Goal: Task Accomplishment & Management: Complete application form

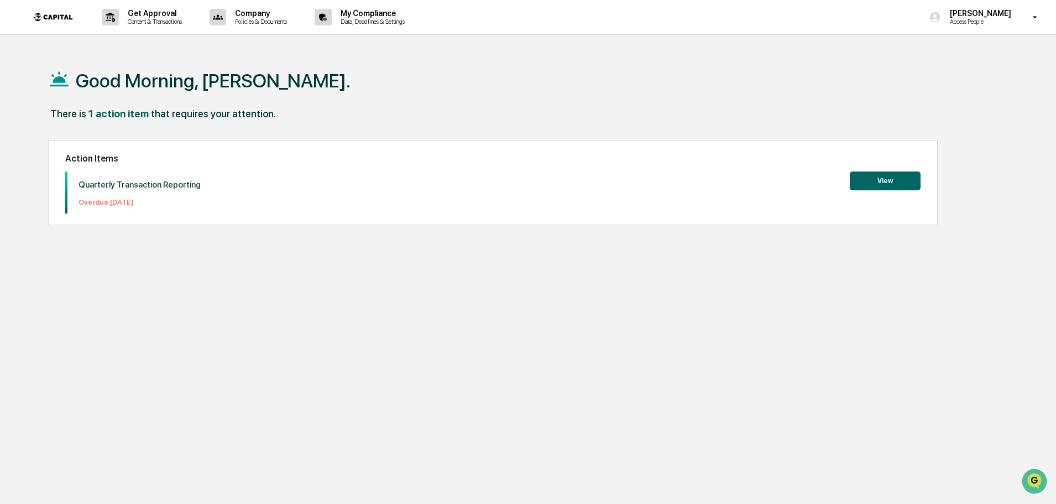
click at [931, 180] on div "Action Items Quarterly Transaction Reporting Overdue: [DATE] View" at bounding box center [493, 182] width 890 height 85
click at [903, 183] on button "View" at bounding box center [885, 180] width 71 height 19
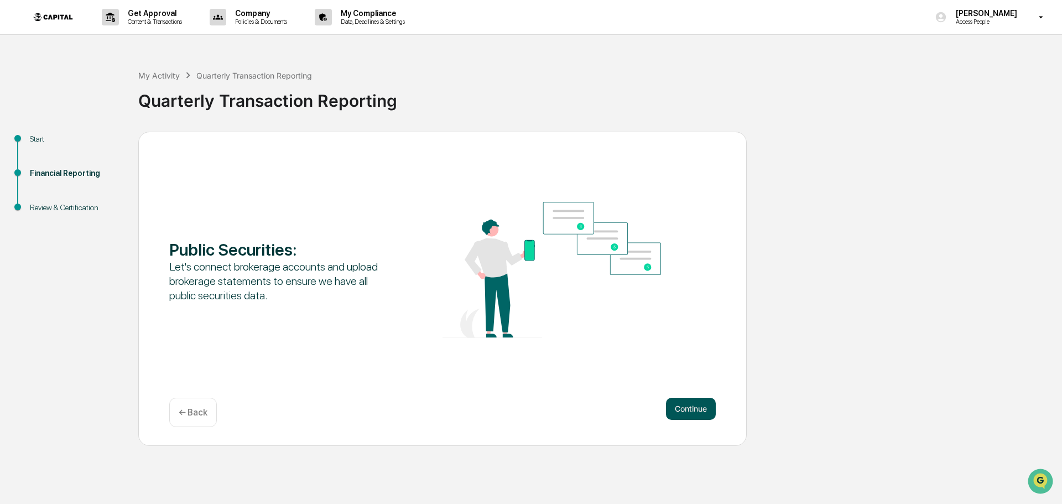
click at [699, 404] on button "Continue" at bounding box center [691, 409] width 50 height 22
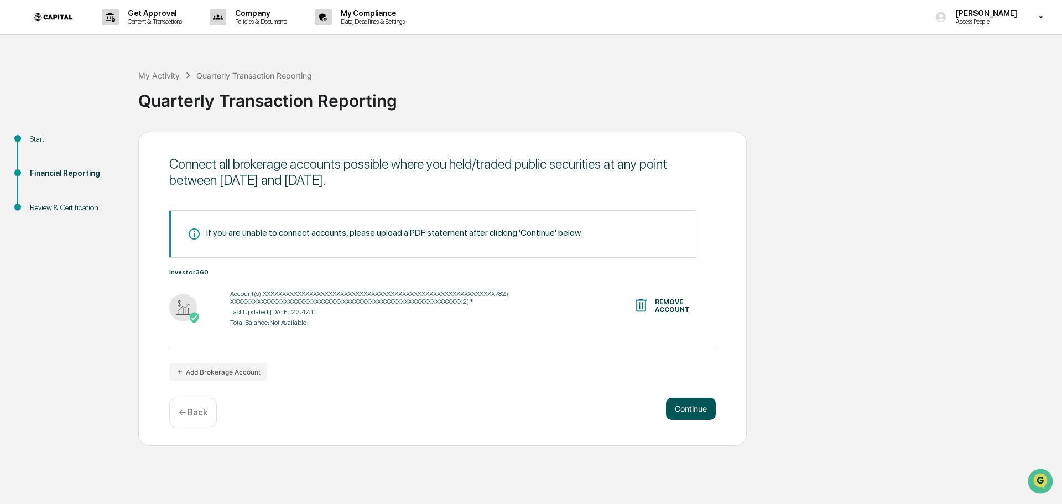
click at [698, 413] on button "Continue" at bounding box center [691, 409] width 50 height 22
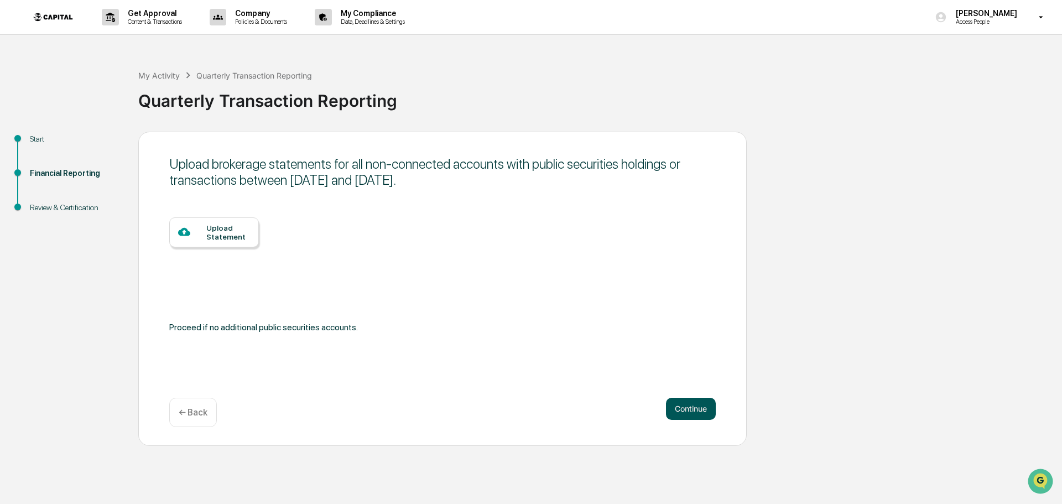
click at [698, 410] on button "Continue" at bounding box center [691, 409] width 50 height 22
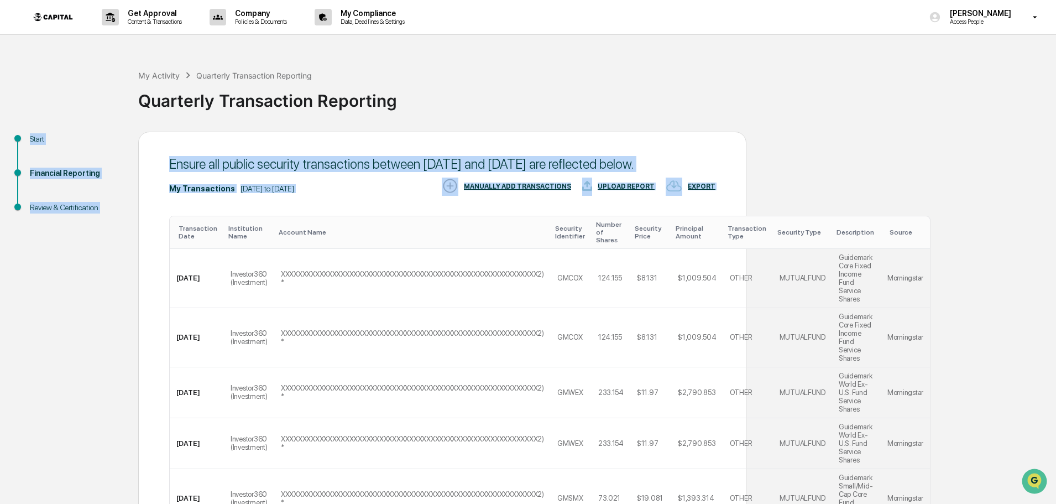
drag, startPoint x: 1055, startPoint y: 119, endPoint x: 1057, endPoint y: 405, distance: 286.0
click at [1055, 424] on div "My Activity Quarterly Transaction Reporting Quarterly Transaction Reporting Sta…" at bounding box center [528, 478] width 1056 height 851
click at [1029, 98] on div "Quarterly Transaction Reporting" at bounding box center [594, 96] width 913 height 29
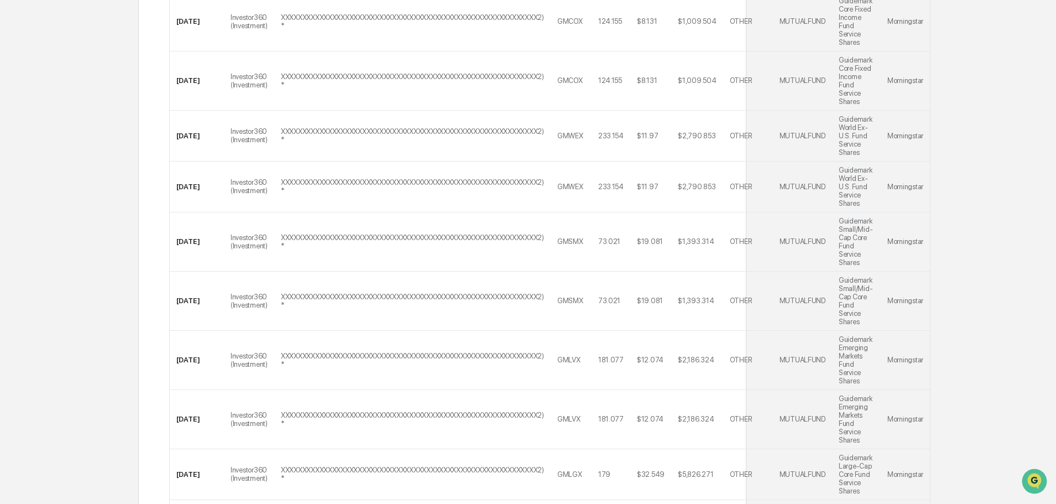
scroll to position [392, 0]
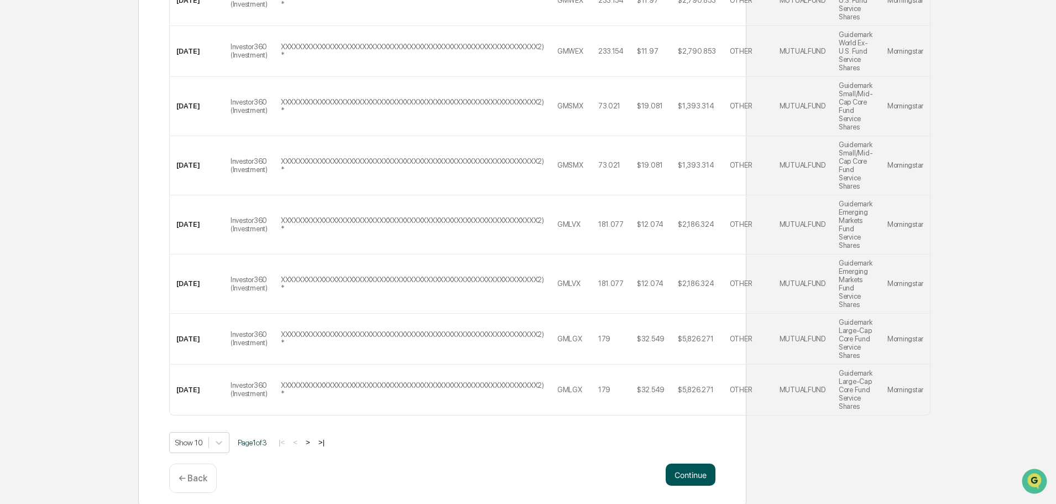
click at [699, 463] on button "Continue" at bounding box center [691, 474] width 50 height 22
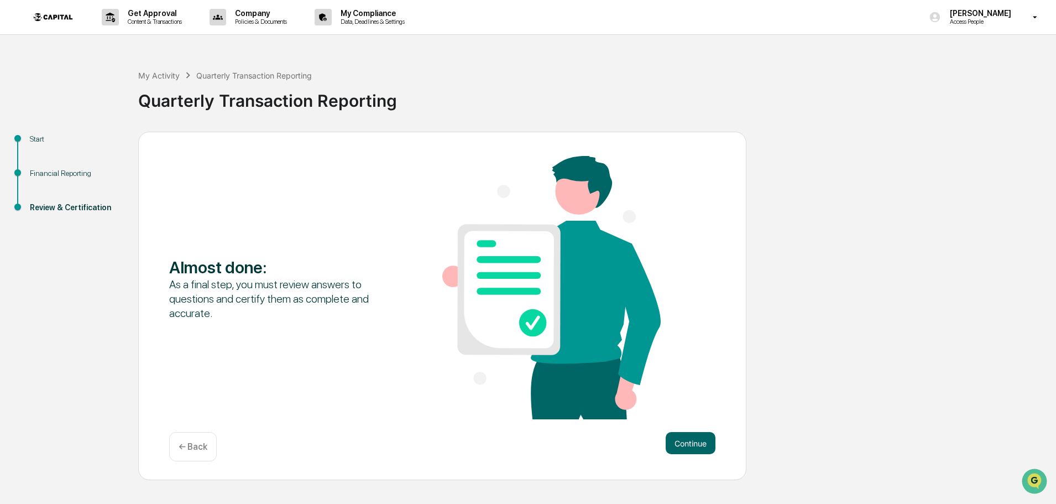
scroll to position [0, 0]
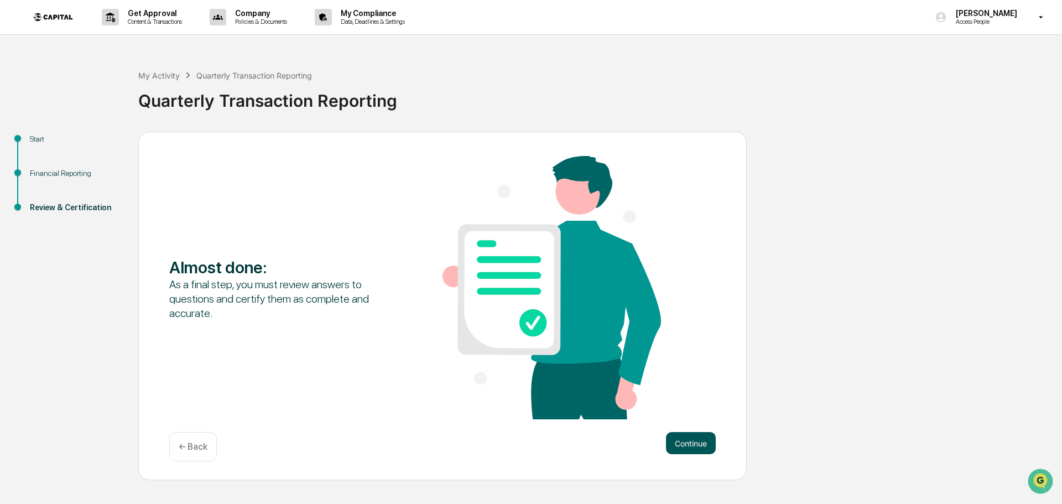
click at [705, 444] on button "Continue" at bounding box center [691, 443] width 50 height 22
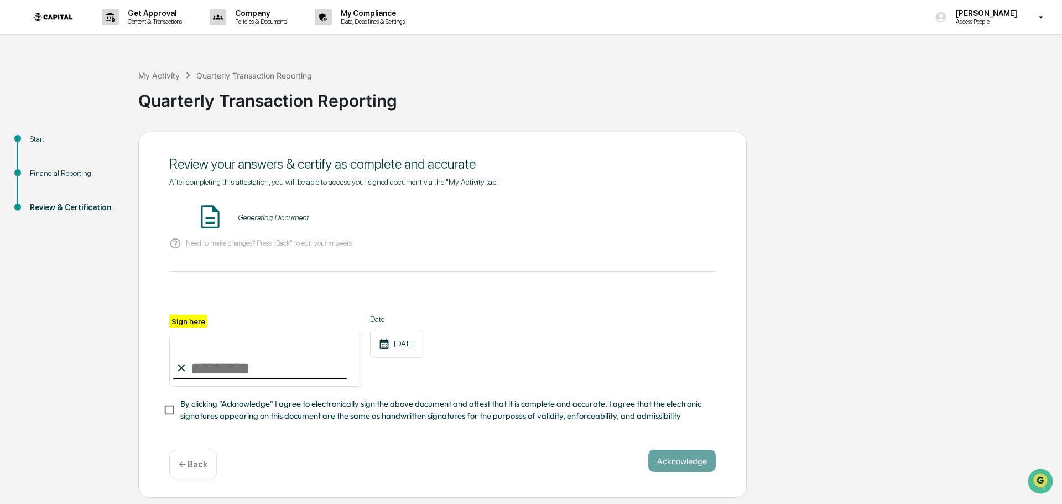
click at [230, 371] on input "Sign here" at bounding box center [265, 360] width 193 height 53
type input "**********"
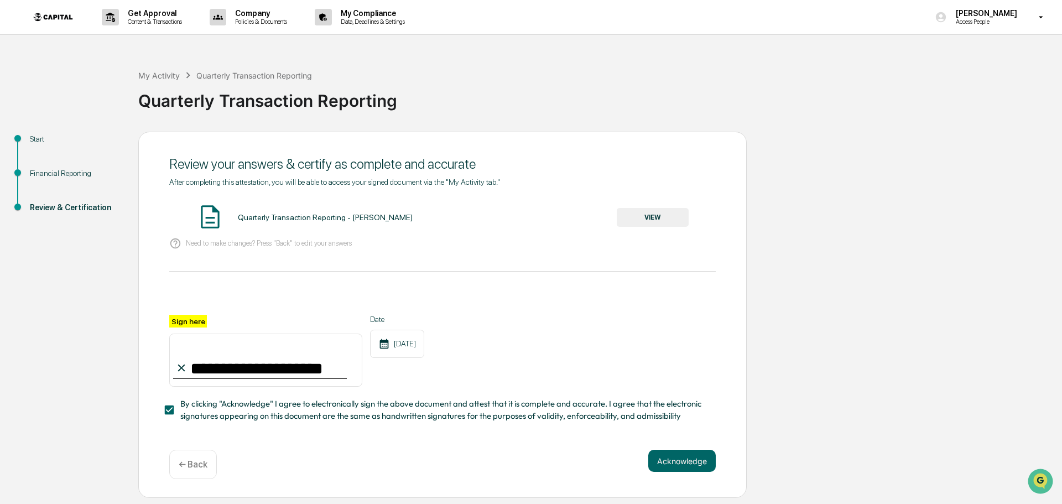
click at [692, 439] on div "**********" at bounding box center [442, 309] width 546 height 262
click at [692, 467] on button "Acknowledge" at bounding box center [681, 461] width 67 height 22
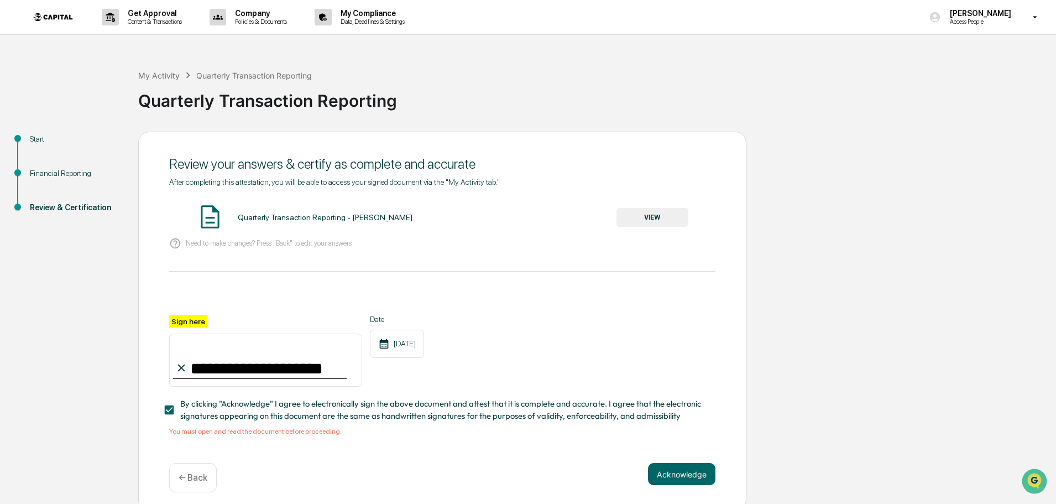
click at [662, 214] on button "VIEW" at bounding box center [653, 217] width 72 height 19
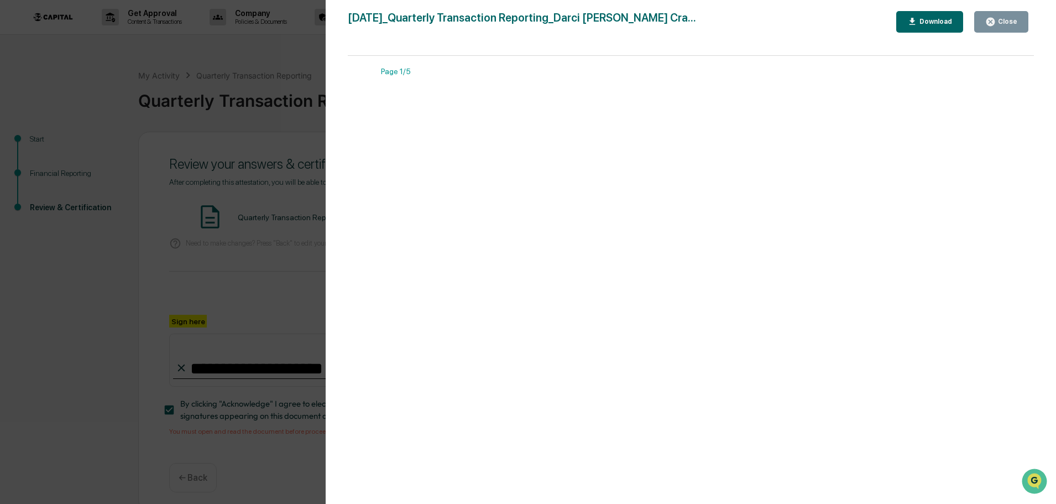
click at [1003, 19] on div "Close" at bounding box center [1007, 22] width 22 height 8
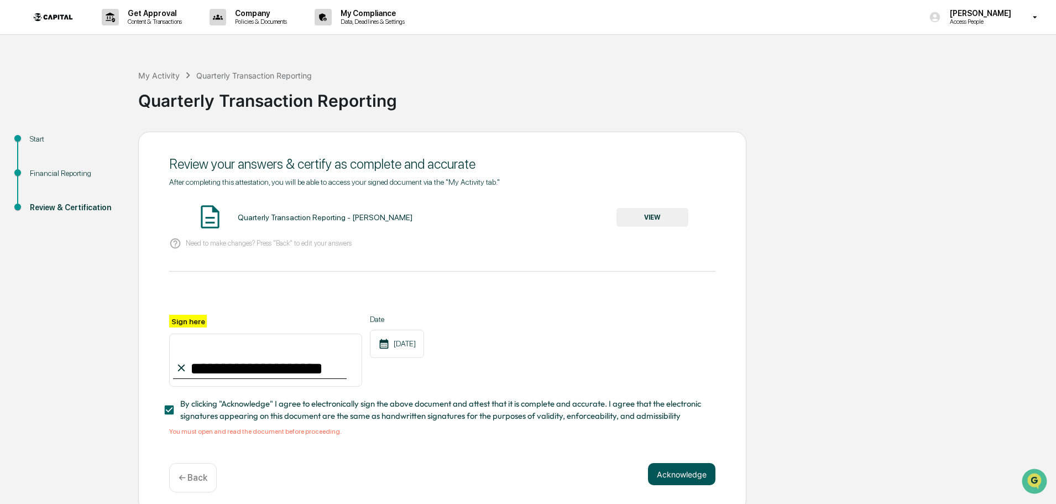
click at [697, 479] on button "Acknowledge" at bounding box center [681, 474] width 67 height 22
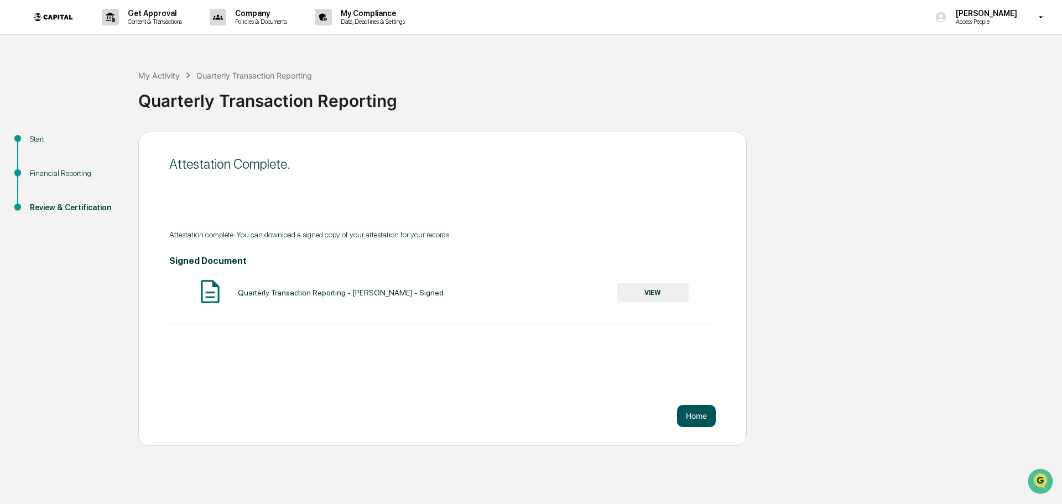
click at [706, 418] on button "Home" at bounding box center [696, 416] width 39 height 22
